Goal: Register for event/course

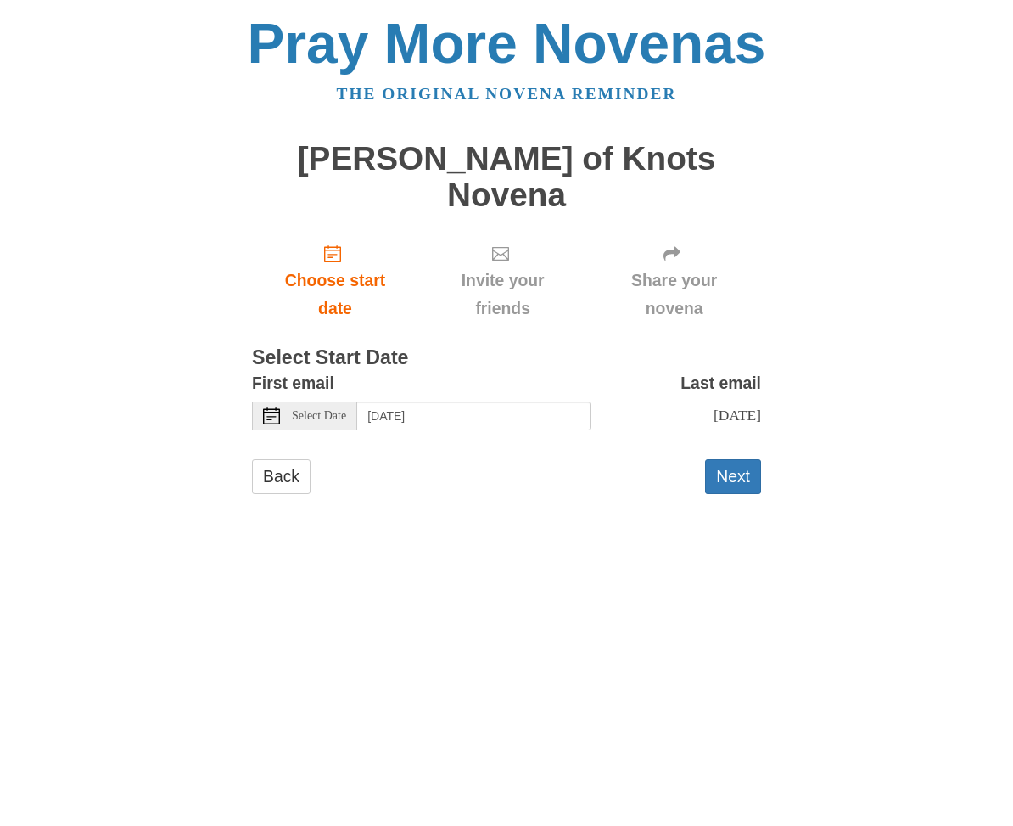
click at [319, 401] on div "Select Date" at bounding box center [304, 415] width 105 height 29
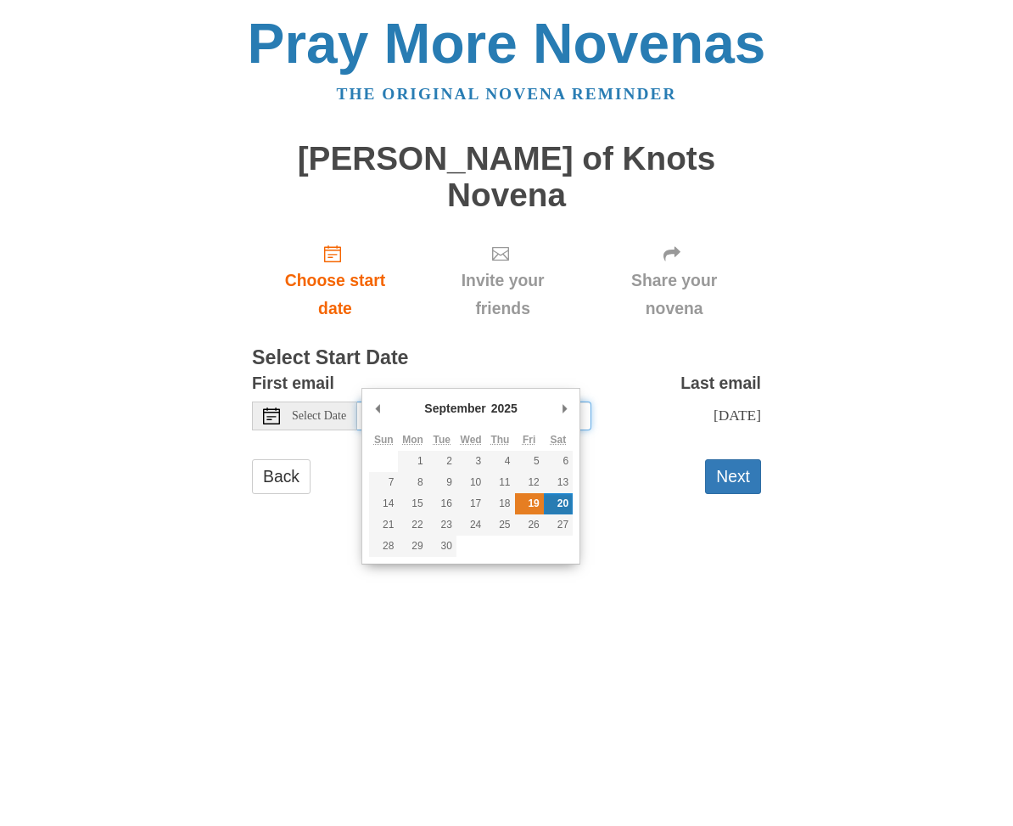
type input "Friday, September 19th"
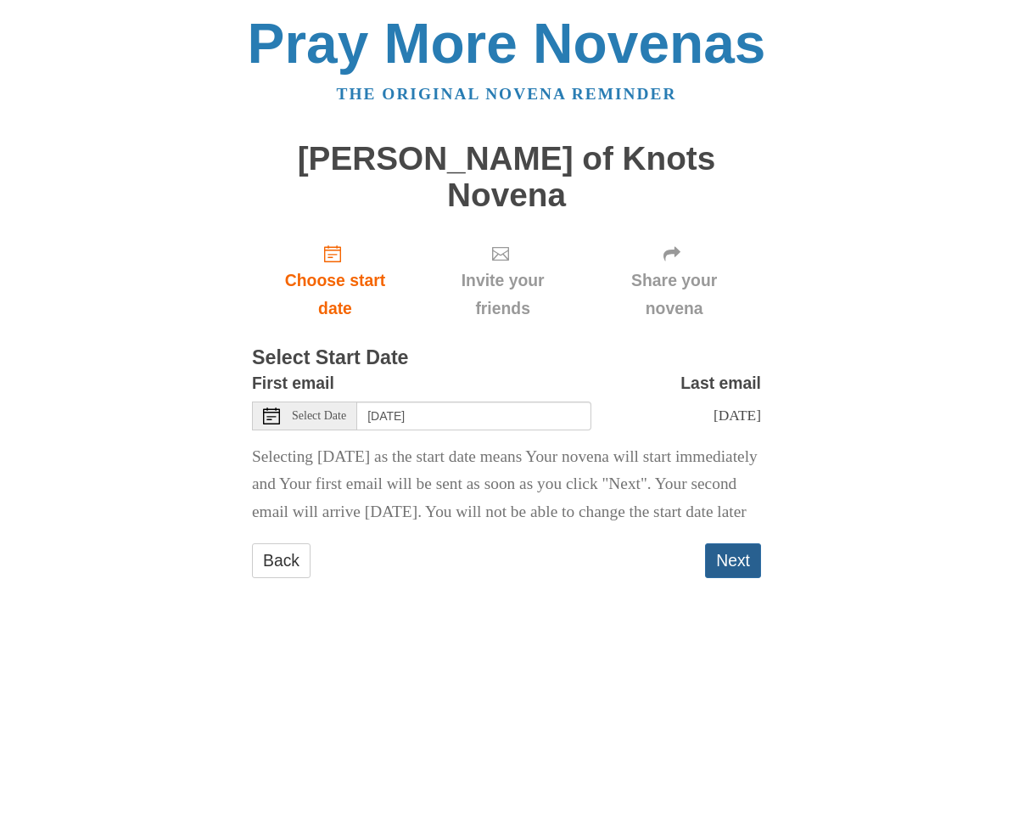
click at [729, 546] on button "Next" at bounding box center [733, 560] width 56 height 35
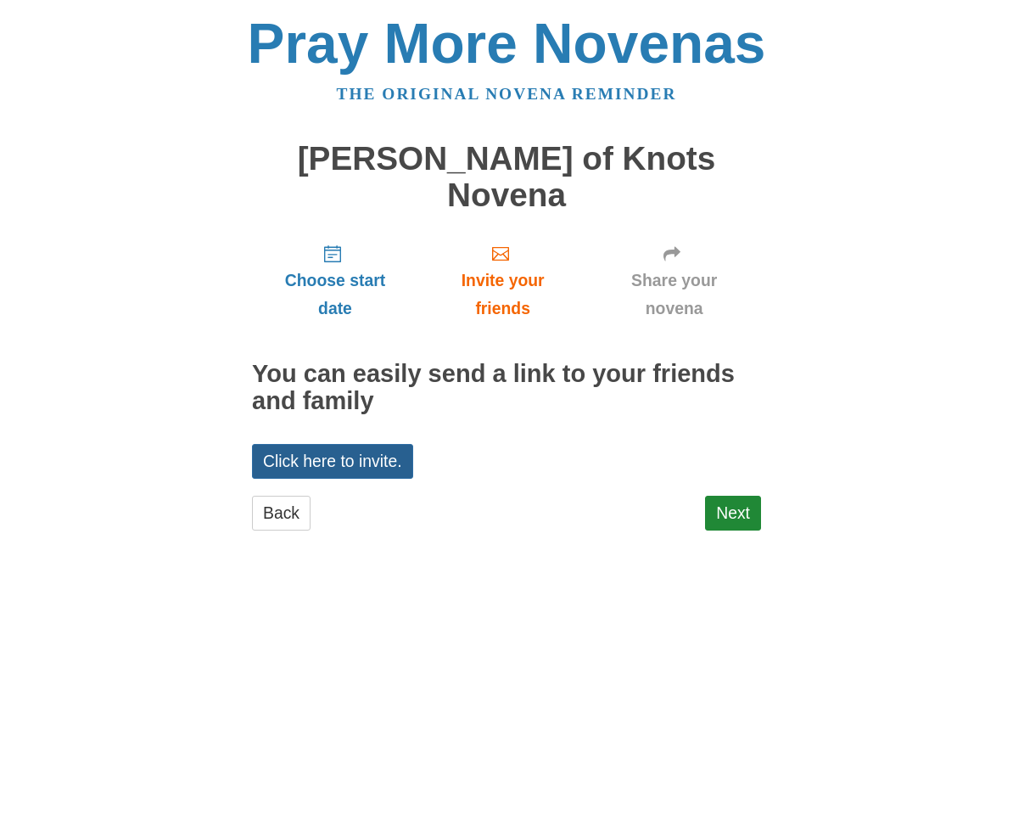
click at [390, 444] on link "Click here to invite." at bounding box center [332, 461] width 161 height 35
click at [747, 496] on link "Next" at bounding box center [733, 513] width 56 height 35
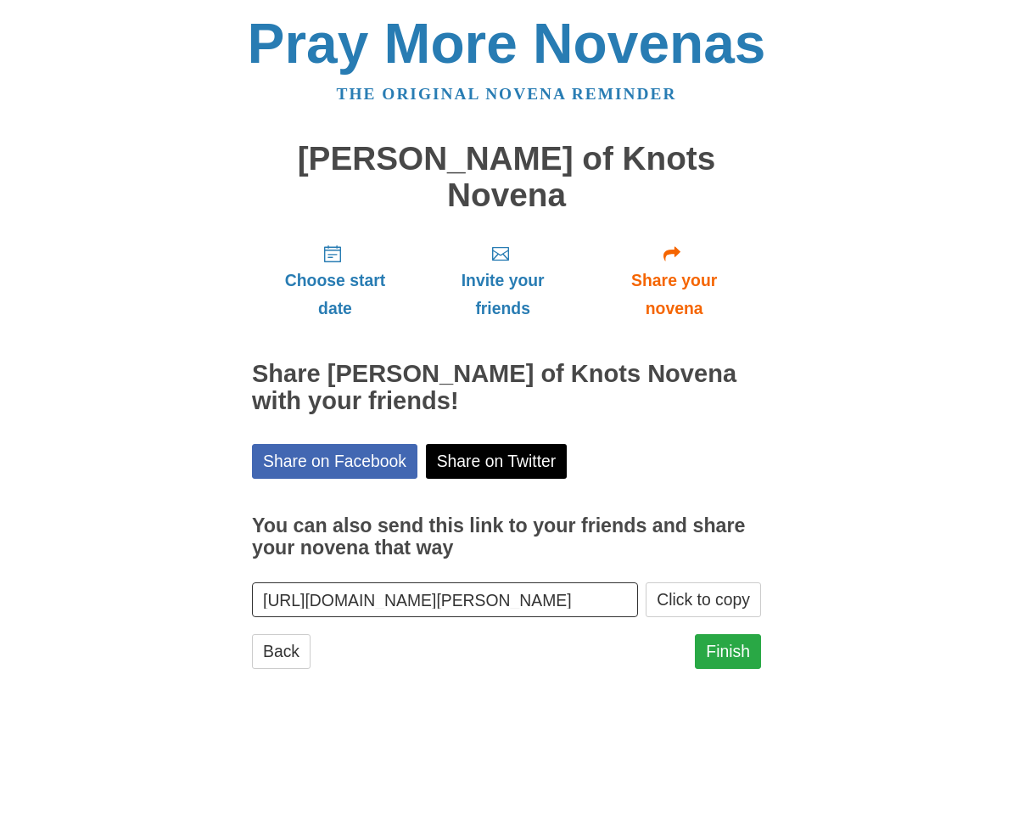
click at [721, 634] on link "Finish" at bounding box center [728, 651] width 66 height 35
